Goal: Information Seeking & Learning: Learn about a topic

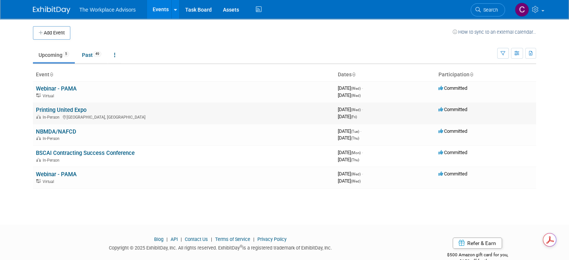
click at [58, 110] on link "Printing United Expo" at bounding box center [61, 110] width 51 height 7
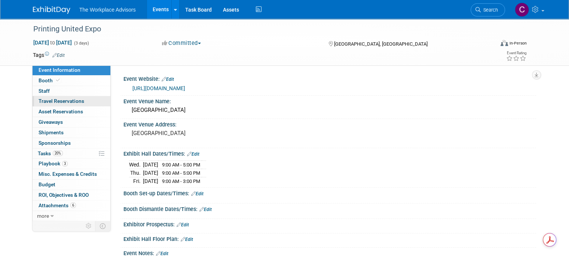
click at [60, 101] on span "Travel Reservations 0" at bounding box center [62, 101] width 46 height 6
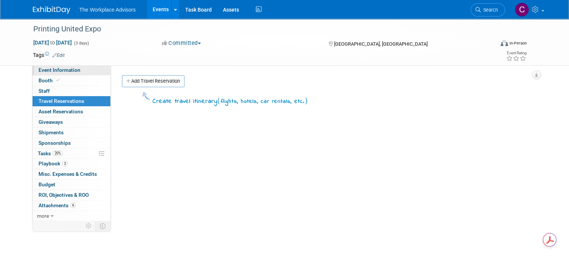
click at [53, 71] on span "Event Information" at bounding box center [60, 70] width 42 height 6
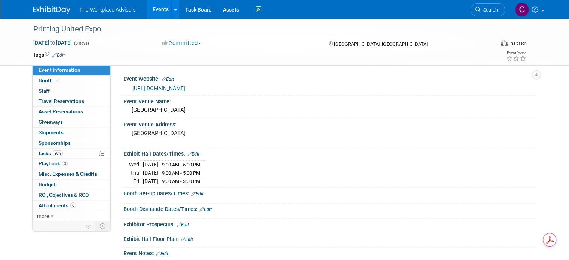
click at [163, 89] on link "[URL][DOMAIN_NAME]" at bounding box center [158, 88] width 53 height 6
